Goal: Register for event/course

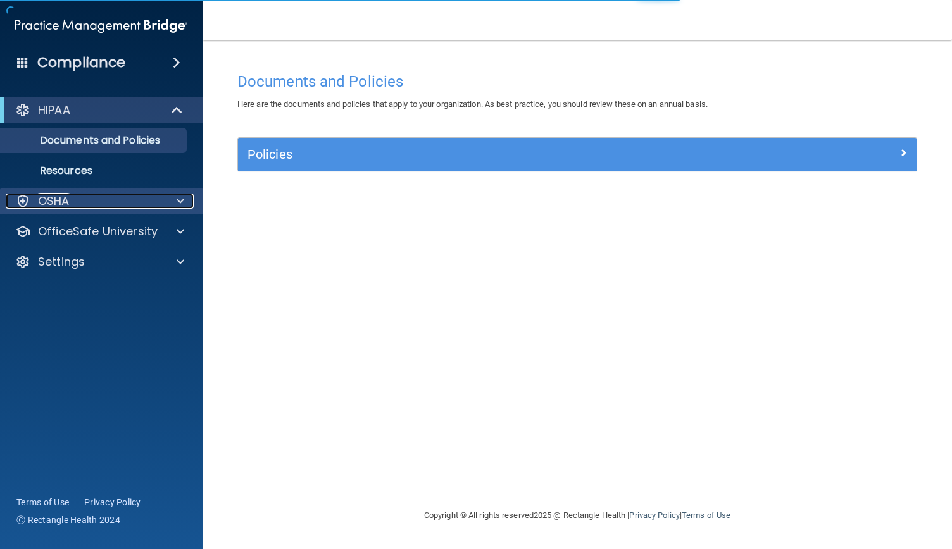
click at [66, 197] on p "OSHA" at bounding box center [54, 201] width 32 height 15
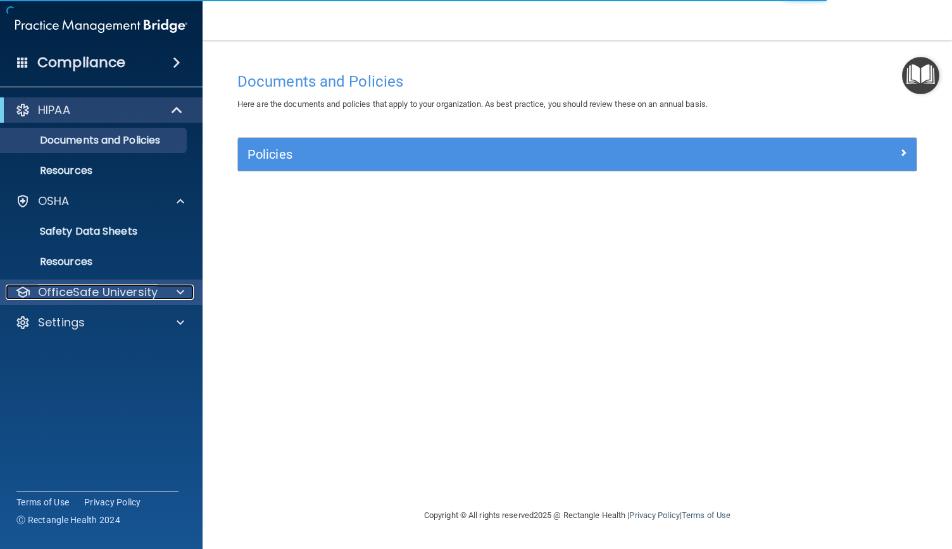
click at [77, 285] on p "OfficeSafe University" at bounding box center [98, 292] width 120 height 15
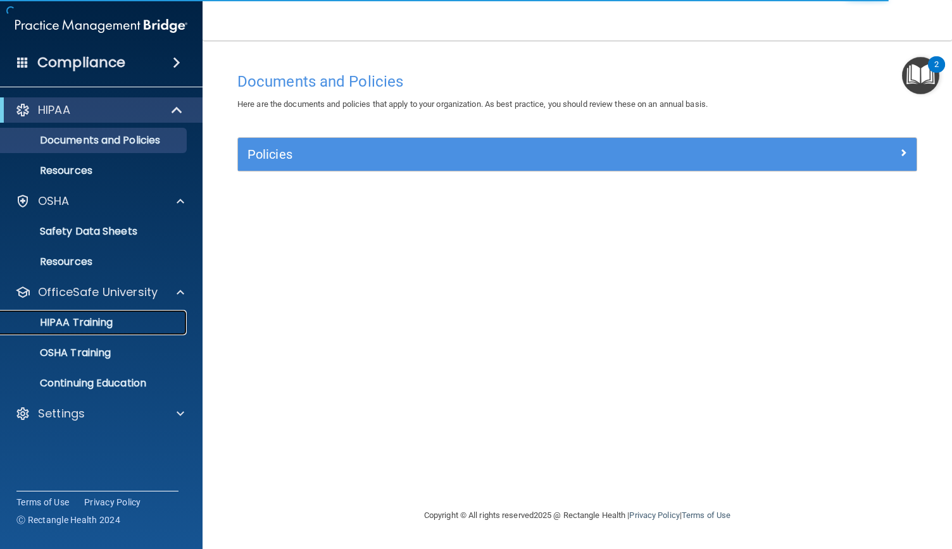
click at [67, 328] on p "HIPAA Training" at bounding box center [60, 322] width 104 height 13
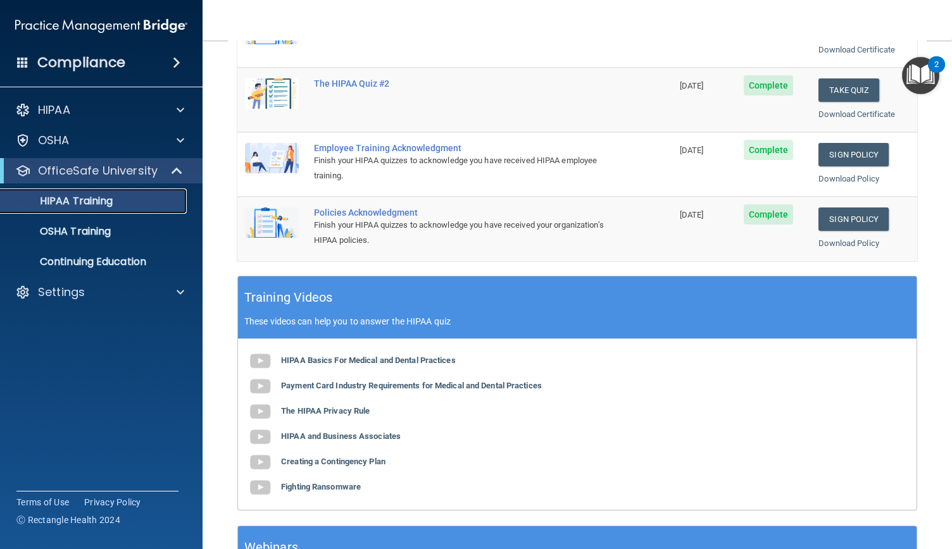
scroll to position [286, 0]
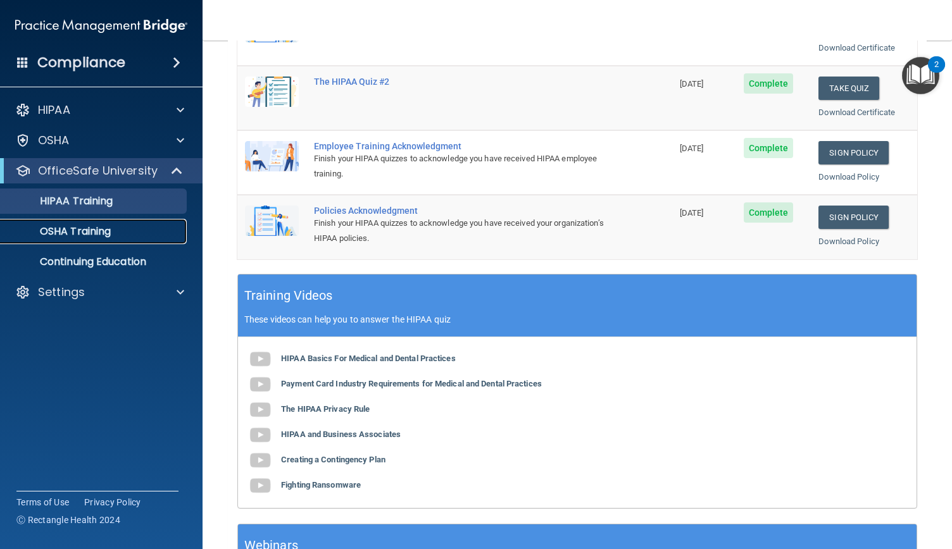
click at [96, 239] on link "OSHA Training" at bounding box center [86, 231] width 199 height 25
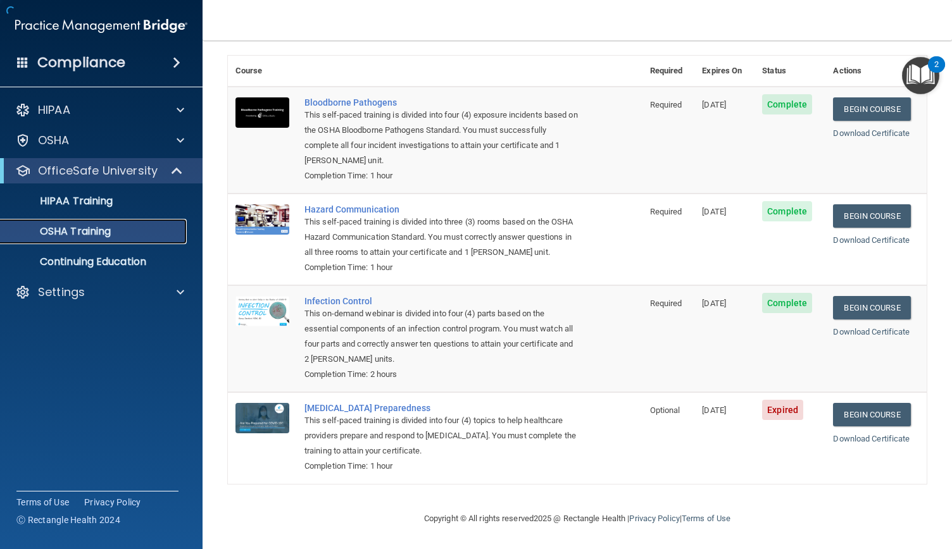
scroll to position [71, 0]
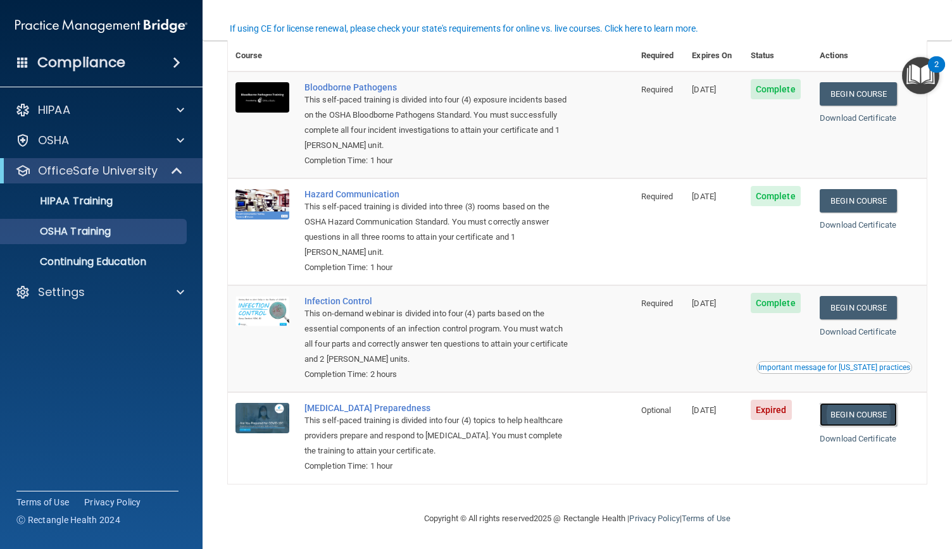
click at [860, 412] on link "Begin Course" at bounding box center [857, 414] width 77 height 23
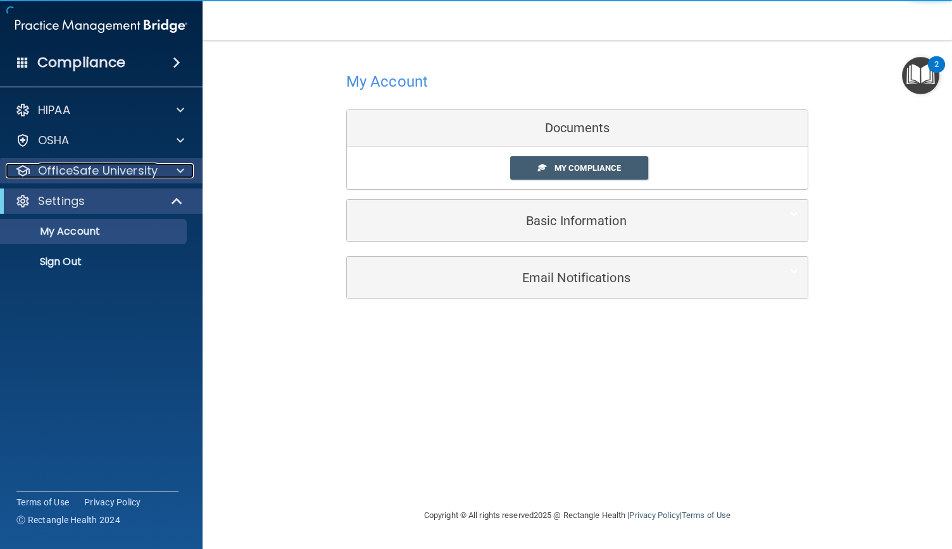
click at [75, 177] on p "OfficeSafe University" at bounding box center [98, 170] width 120 height 15
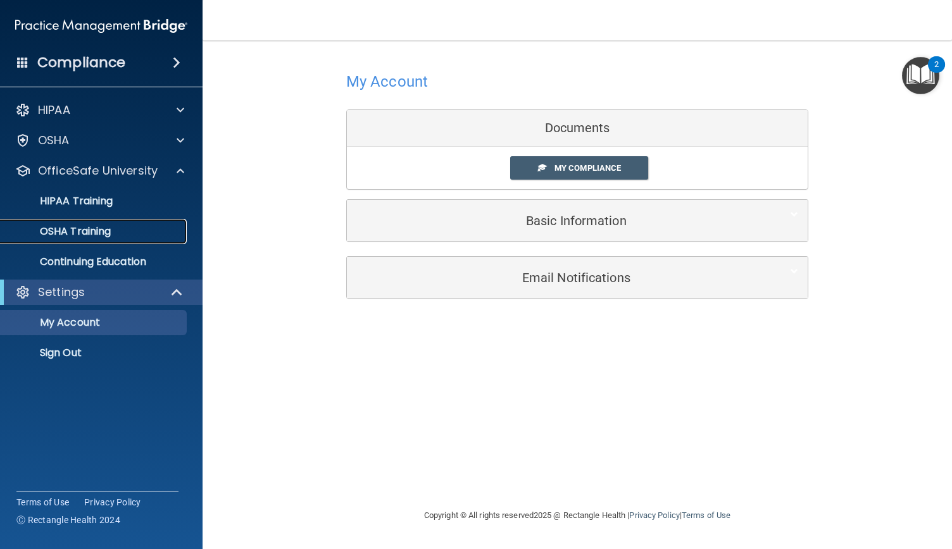
click at [72, 231] on p "OSHA Training" at bounding box center [59, 231] width 102 height 13
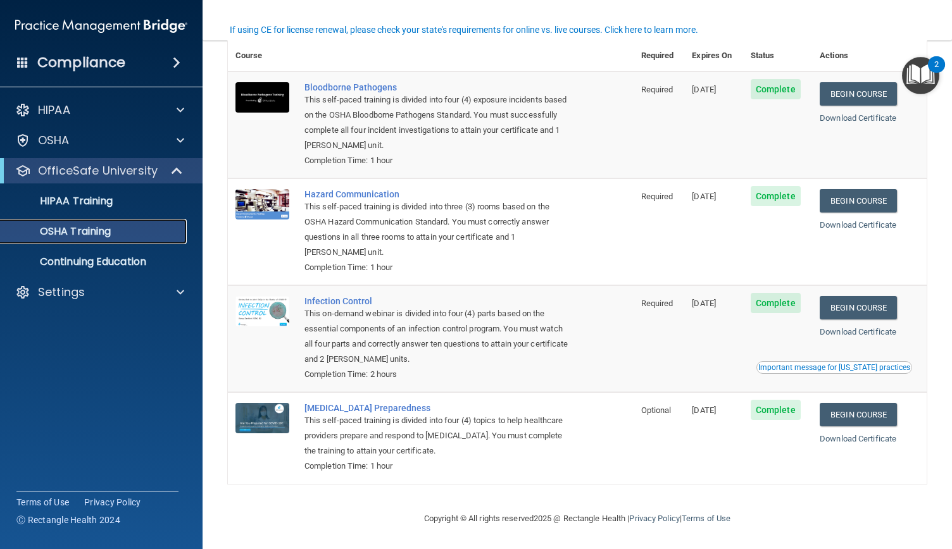
scroll to position [71, 0]
